Goal: Task Accomplishment & Management: Manage account settings

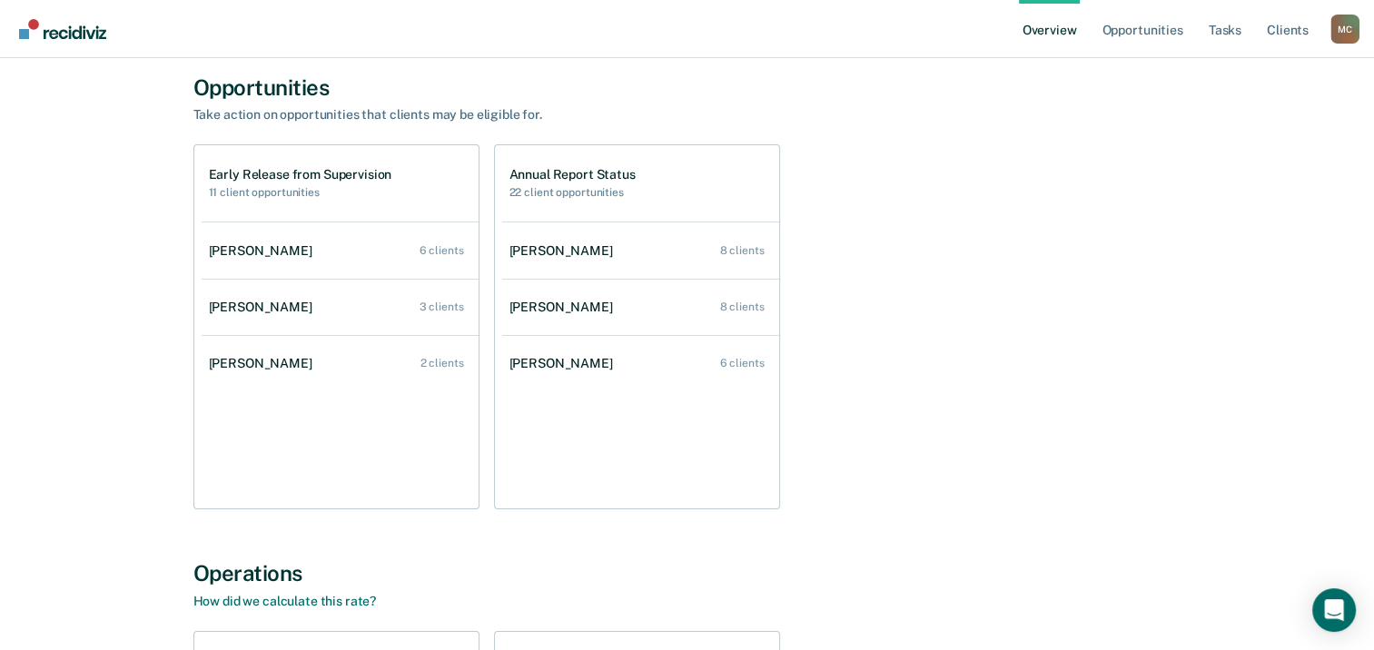
scroll to position [182, 0]
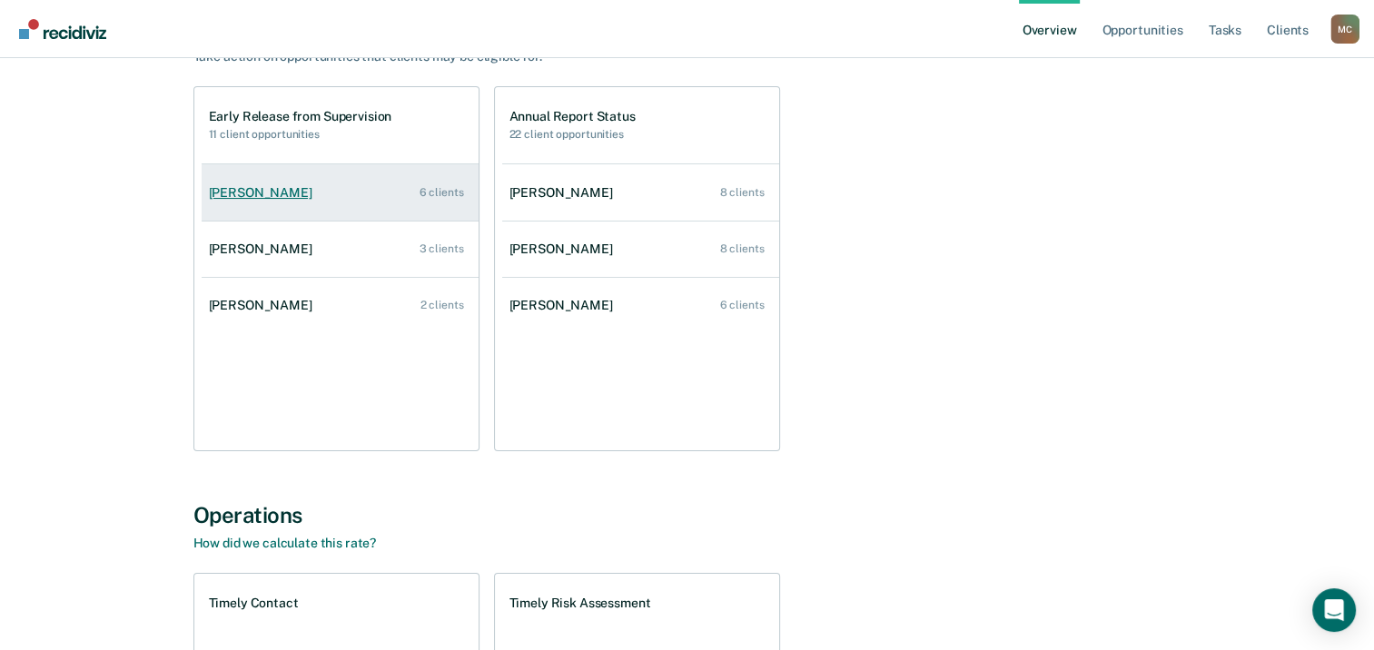
click at [266, 191] on div "Ladeisha Dixon" at bounding box center [264, 192] width 111 height 15
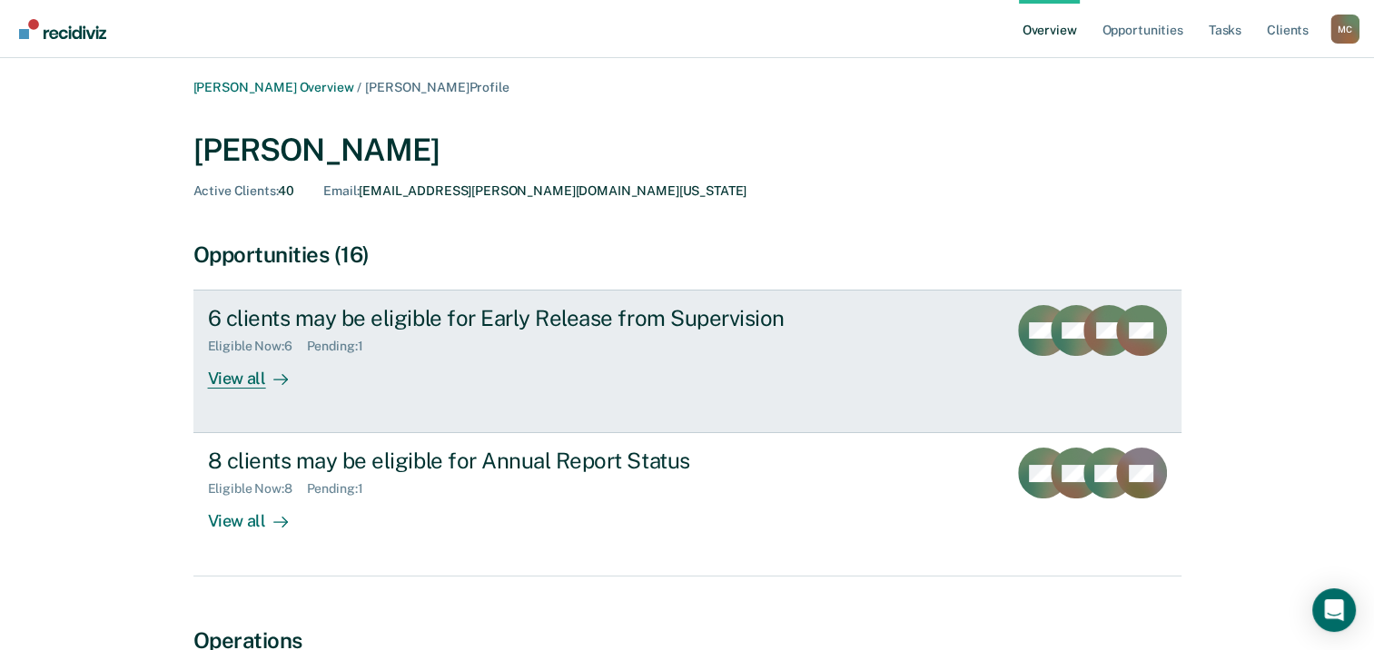
scroll to position [91, 0]
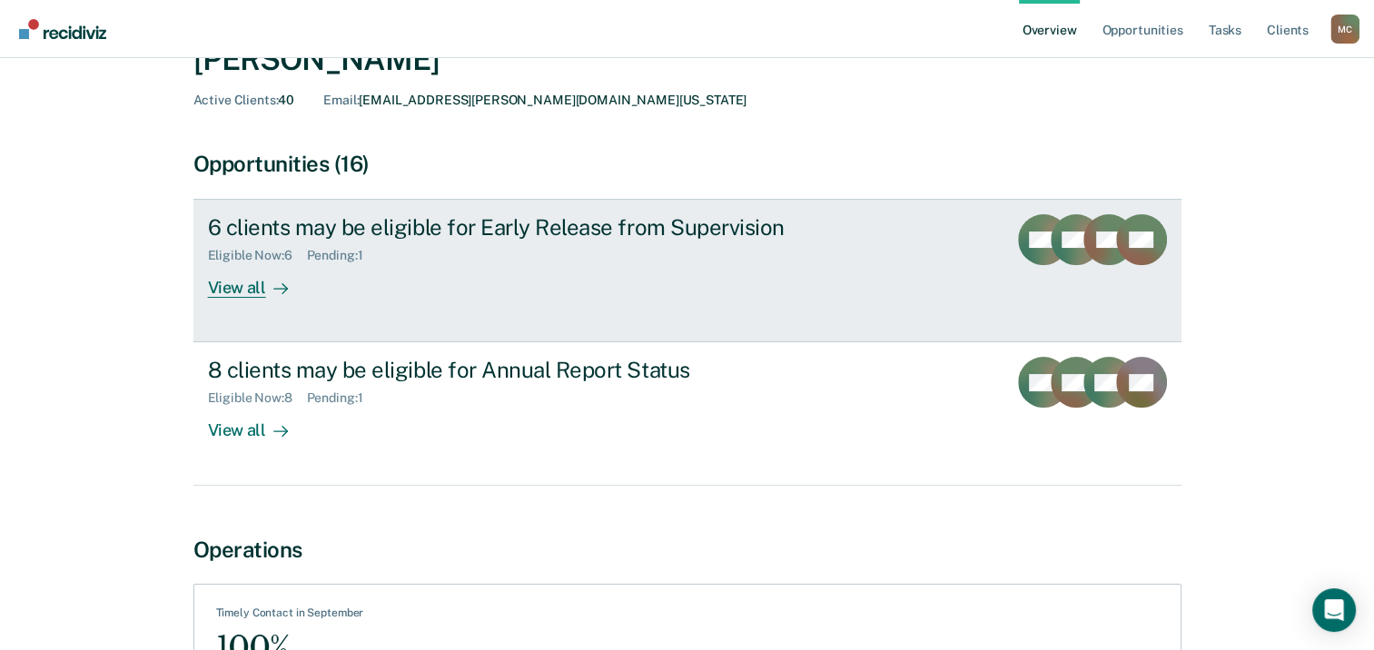
click at [242, 291] on div "View all" at bounding box center [259, 280] width 102 height 35
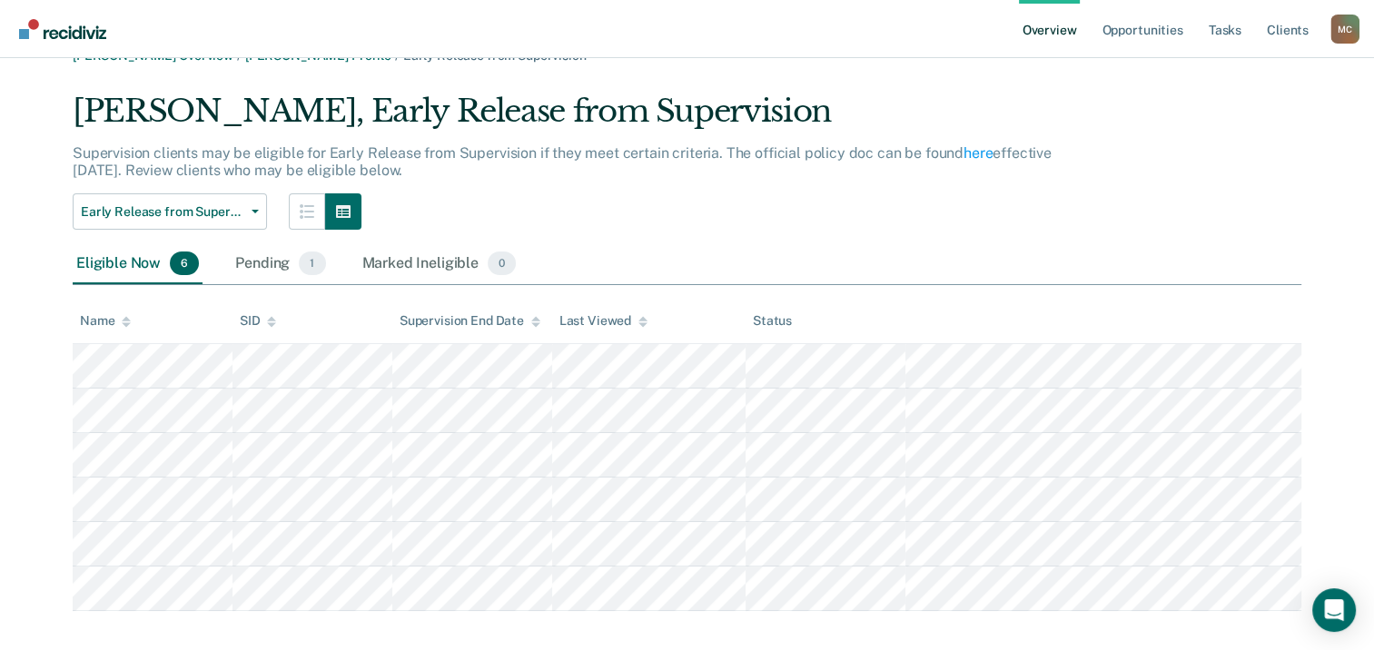
scroll to position [50, 0]
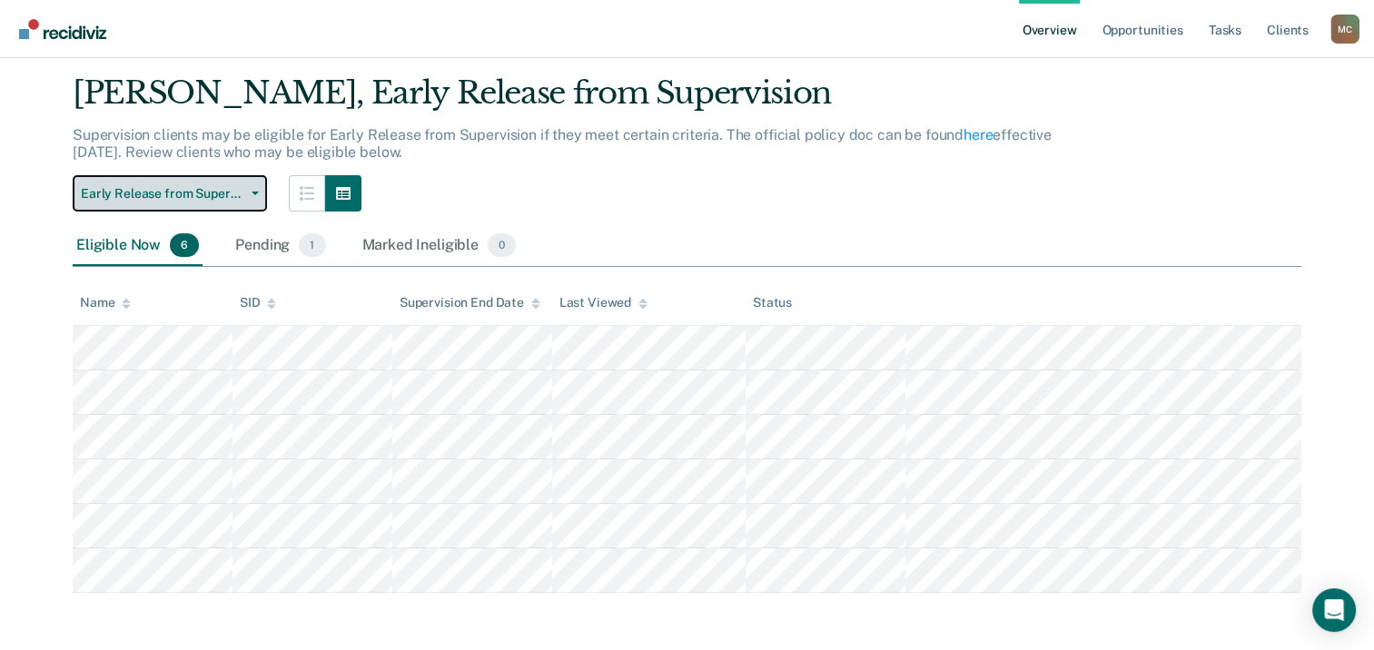
click at [254, 198] on button "Early Release from Supervision" at bounding box center [170, 193] width 194 height 36
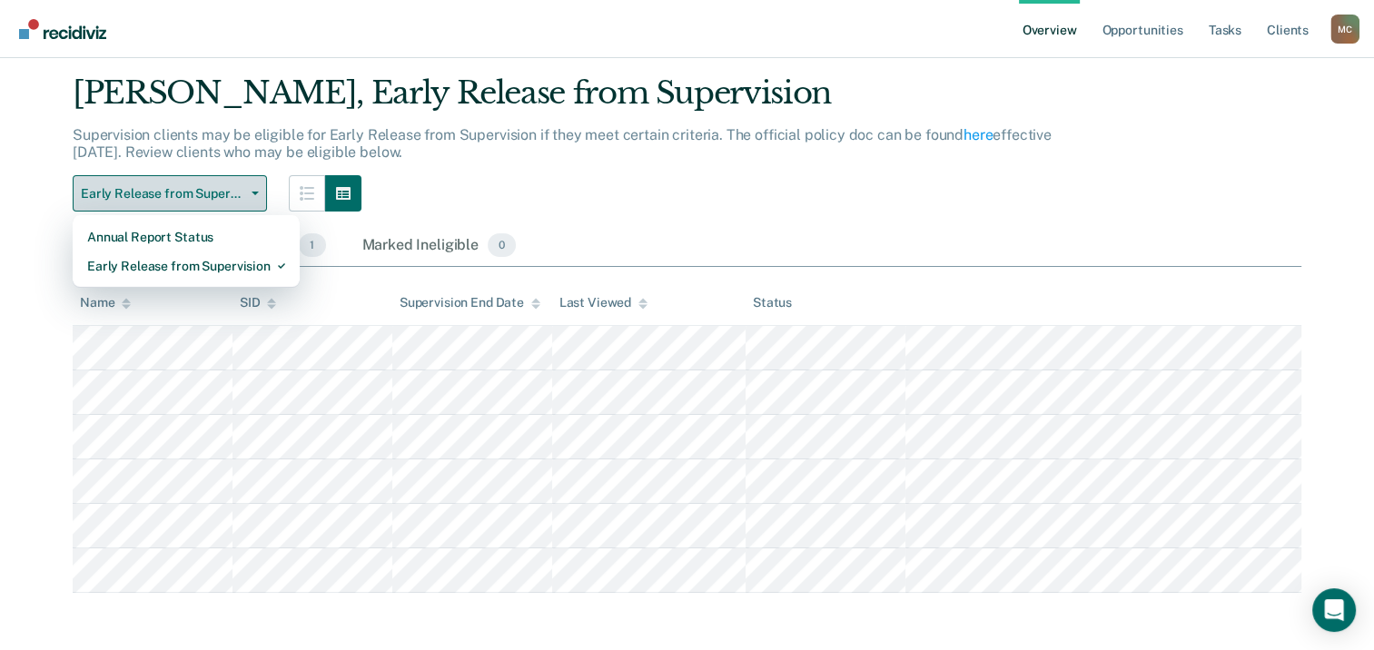
click at [254, 198] on button "Early Release from Supervision" at bounding box center [170, 193] width 194 height 36
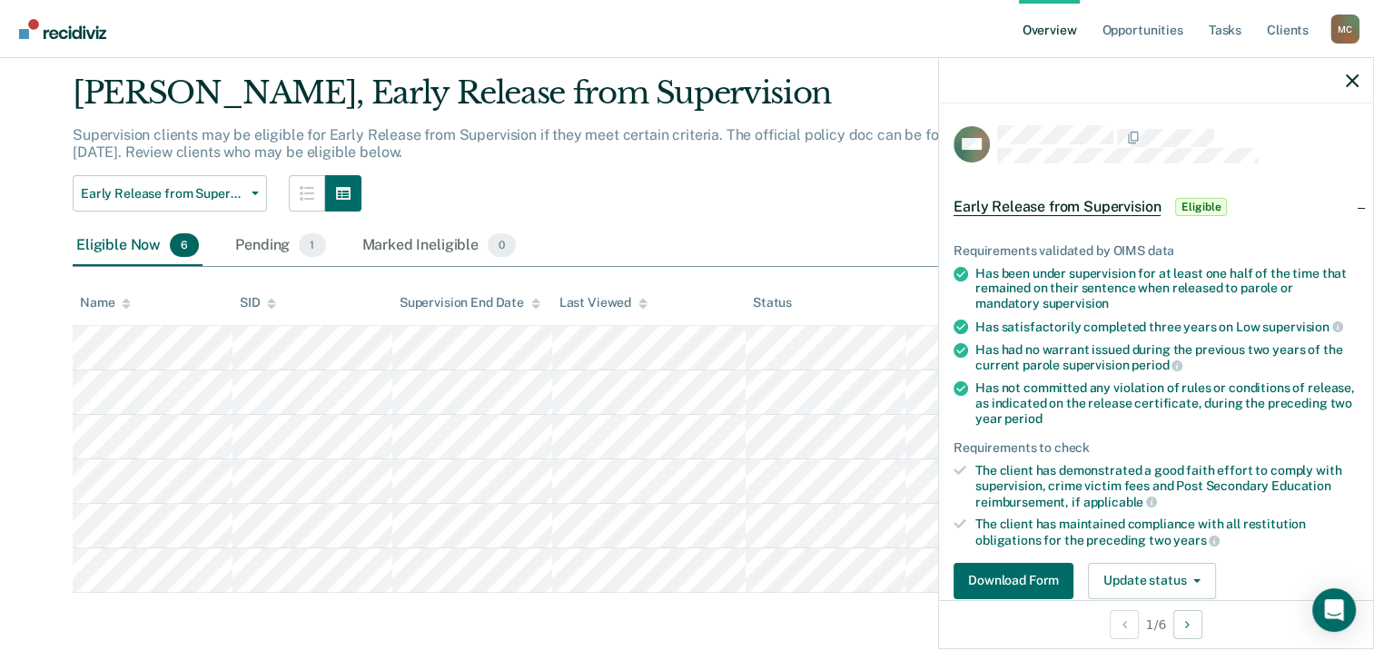
click at [824, 129] on p "Supervision clients may be eligible for Early Release from Supervision if they …" at bounding box center [562, 143] width 979 height 35
click at [1356, 80] on icon "button" at bounding box center [1352, 80] width 13 height 13
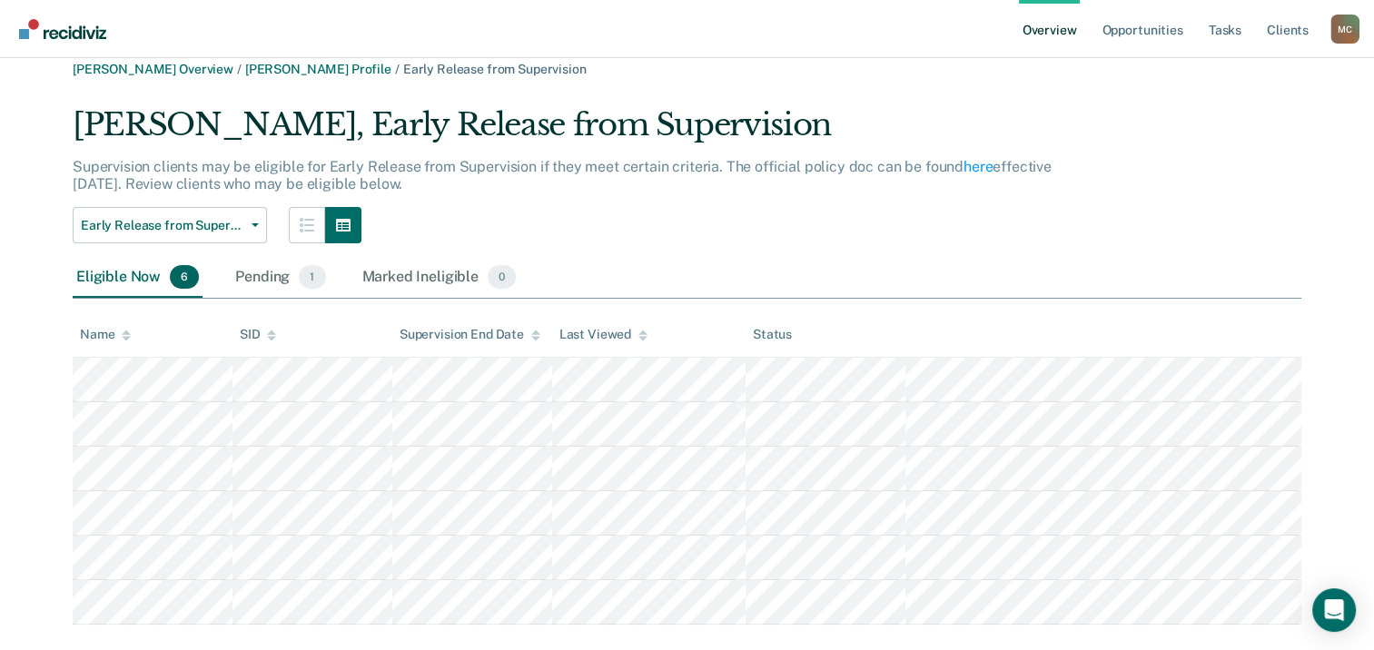
scroll to position [0, 0]
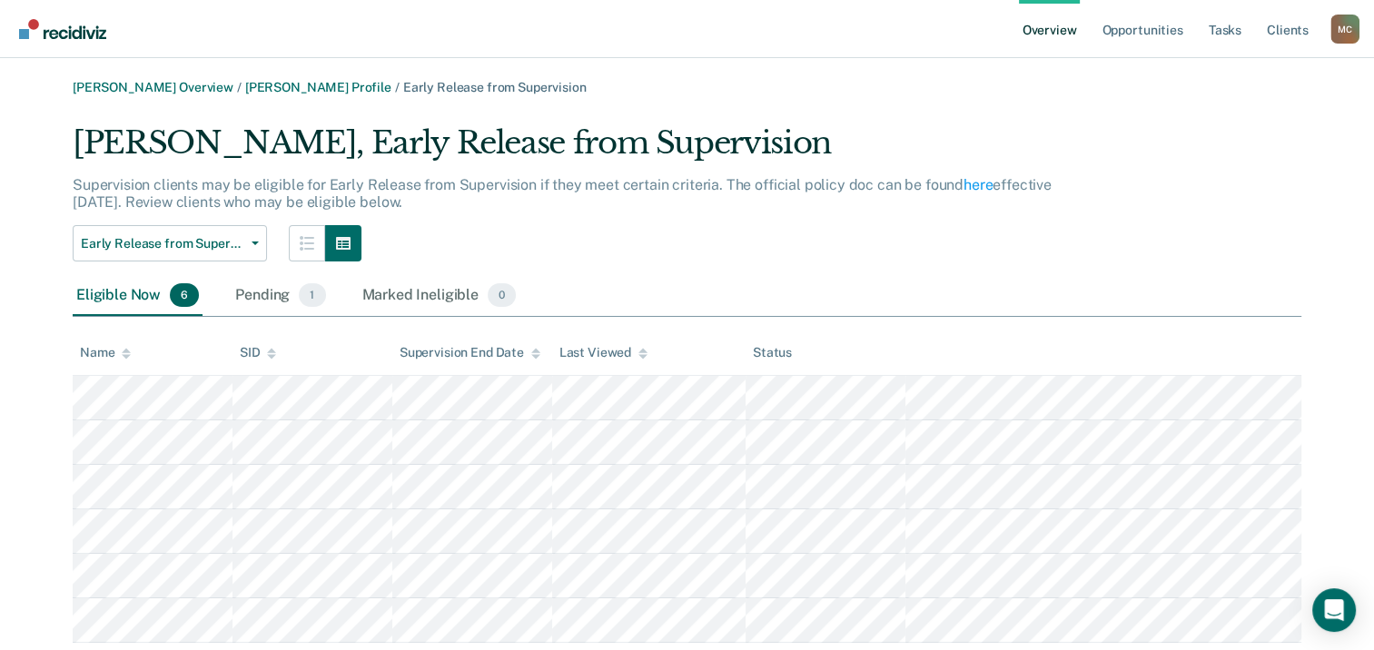
click at [56, 38] on img "Go to Recidiviz Home" at bounding box center [62, 29] width 87 height 20
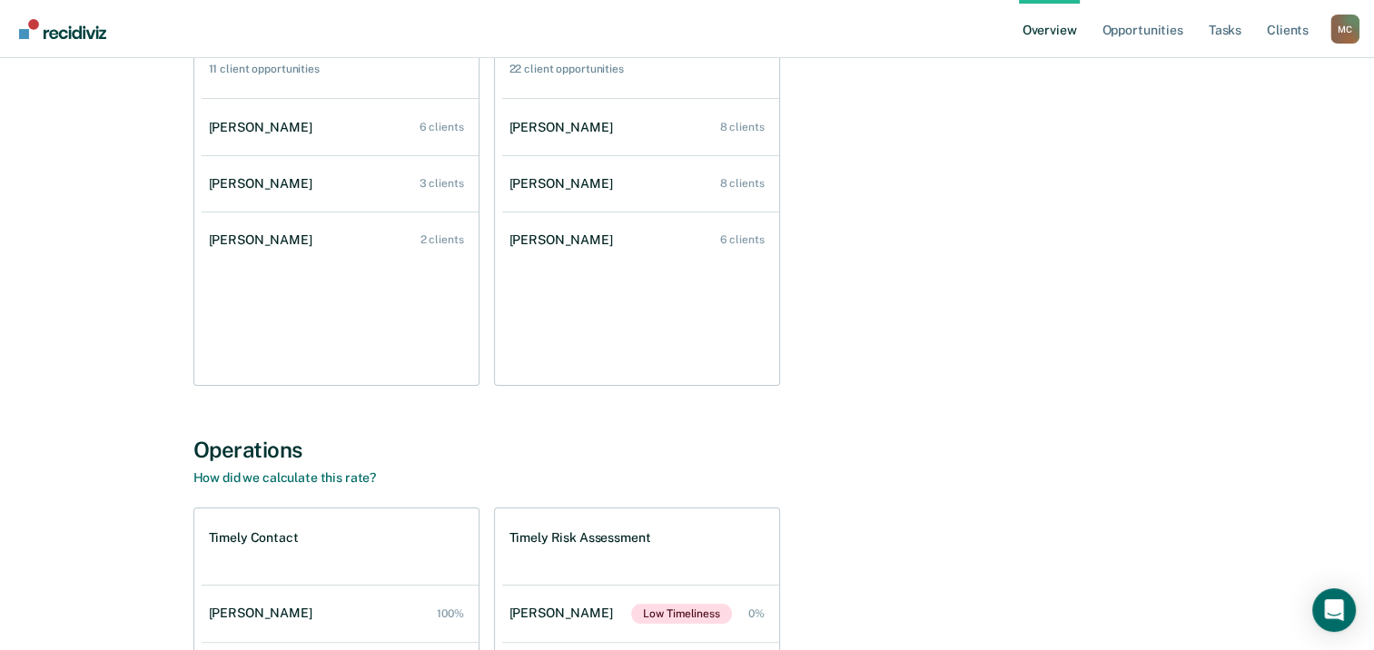
scroll to position [200, 0]
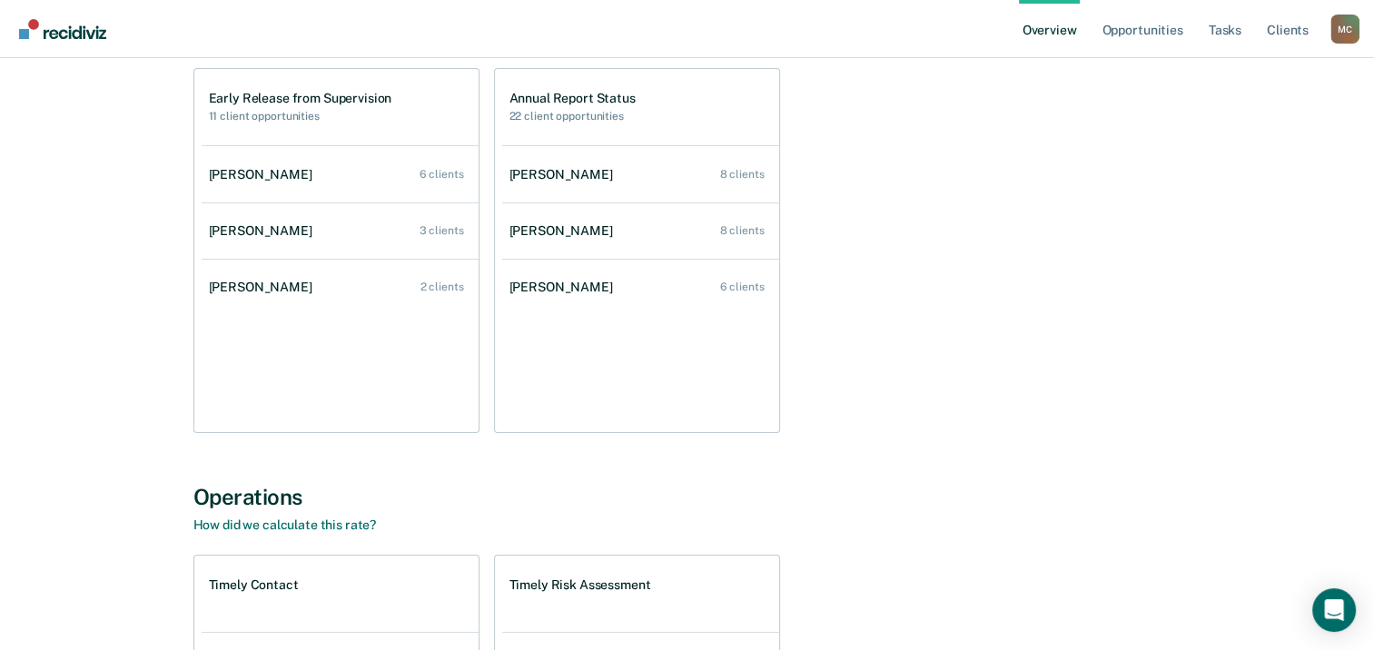
click at [1342, 27] on div "M C" at bounding box center [1344, 29] width 29 height 29
click at [1225, 30] on link "Tasks" at bounding box center [1225, 29] width 40 height 58
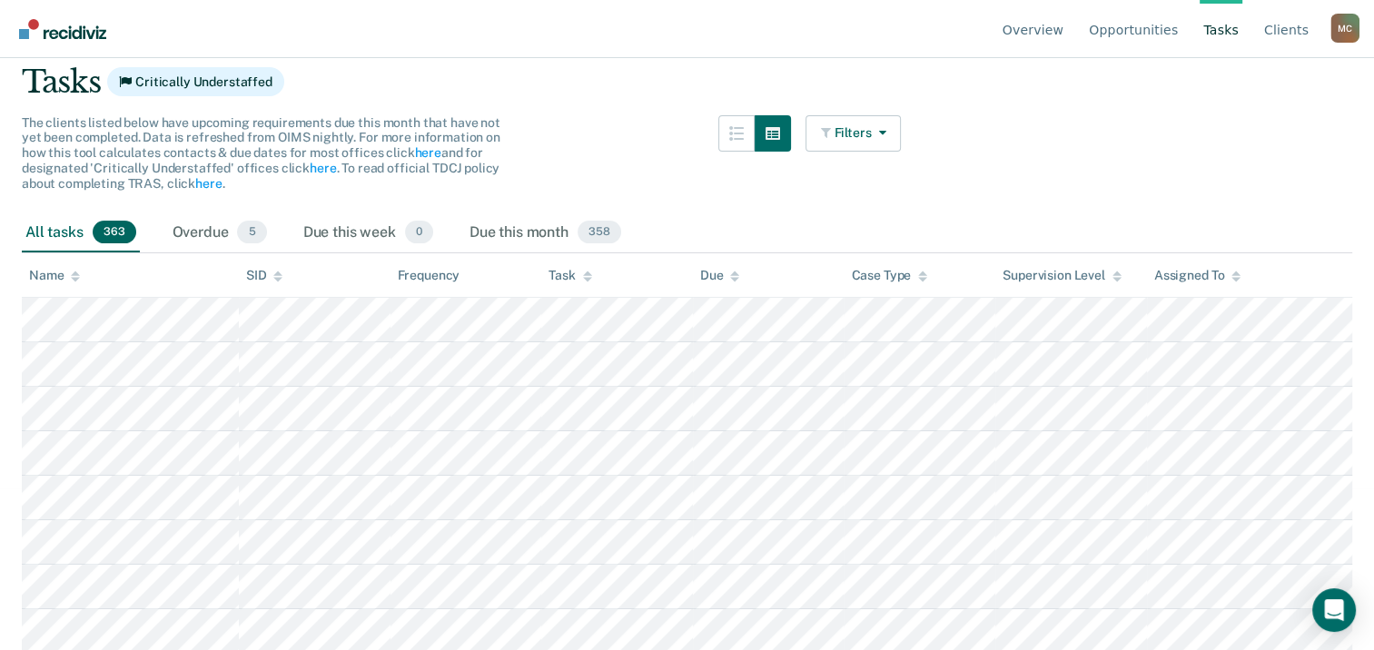
scroll to position [182, 0]
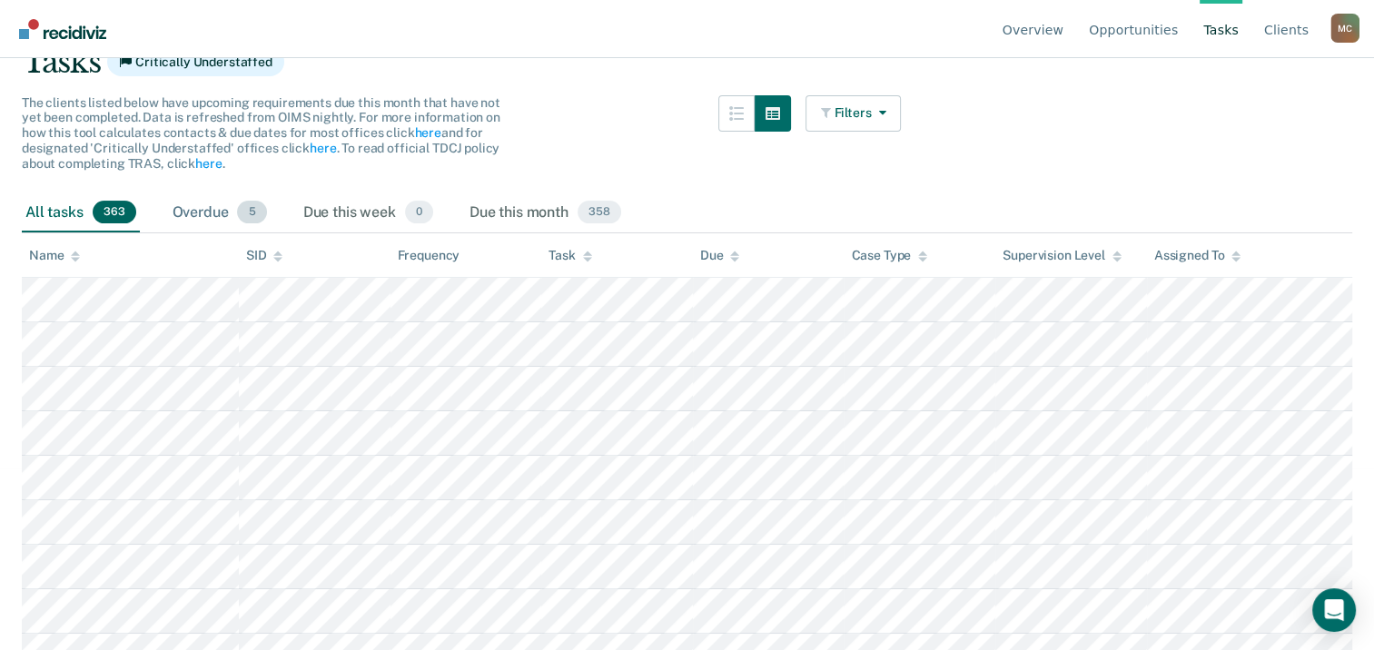
click at [245, 214] on span "5" at bounding box center [251, 213] width 29 height 24
